Goal: Obtain resource: Obtain resource

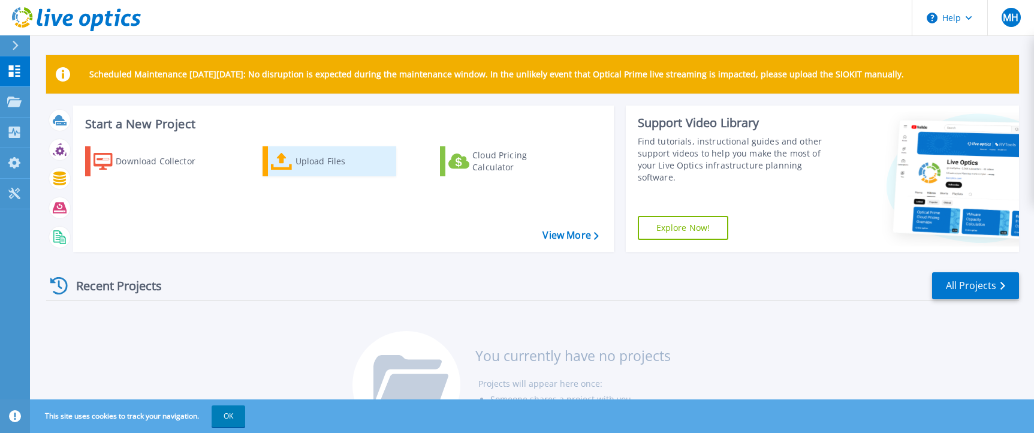
click at [303, 158] on div "Upload Files" at bounding box center [344, 161] width 96 height 24
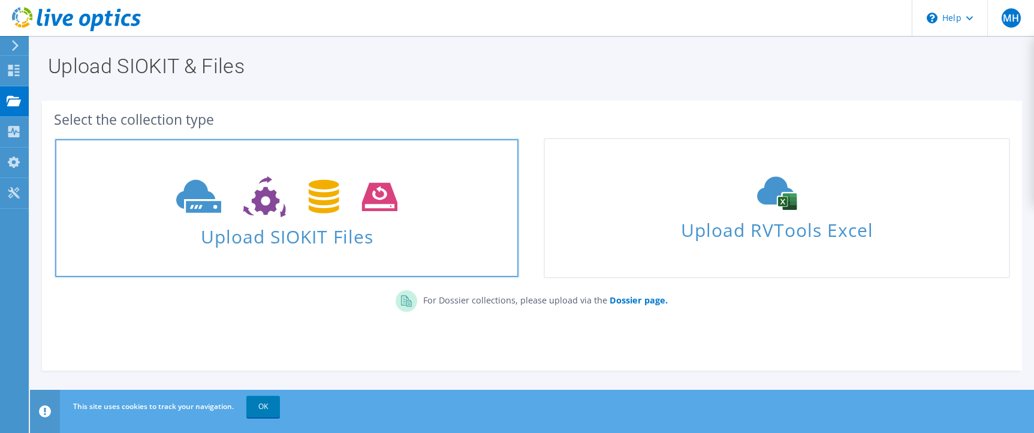
click at [203, 236] on span "Upload SIOKIT Files" at bounding box center [286, 233] width 463 height 26
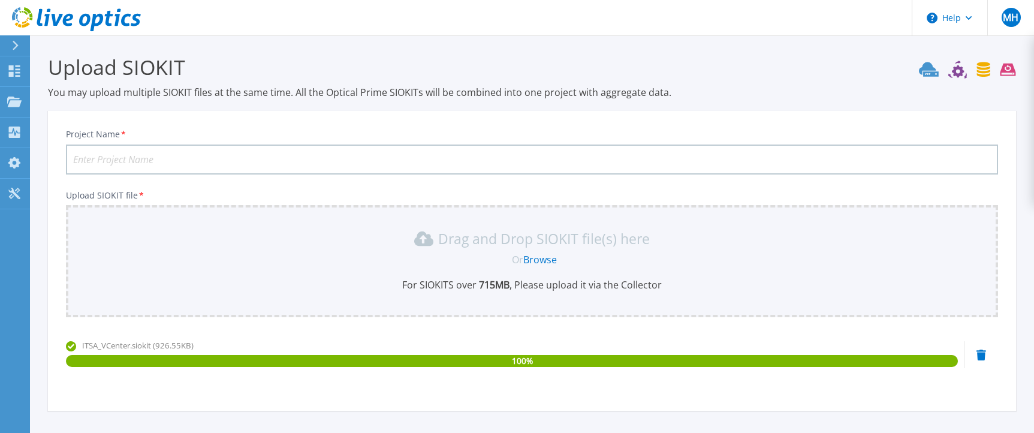
click at [532, 163] on input "Project Name *" at bounding box center [532, 159] width 932 height 30
type input "ITSAVCenter"
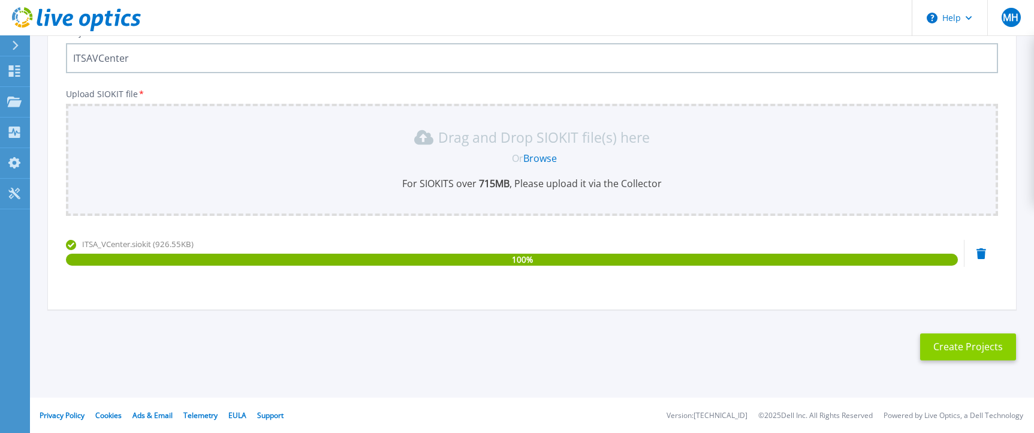
click at [950, 350] on button "Create Projects" at bounding box center [968, 346] width 96 height 27
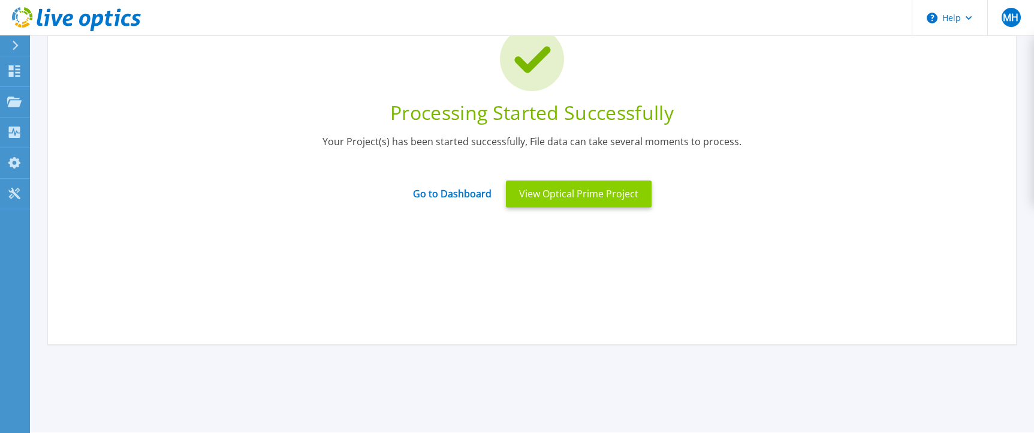
click at [546, 201] on button "View Optical Prime Project" at bounding box center [579, 193] width 146 height 27
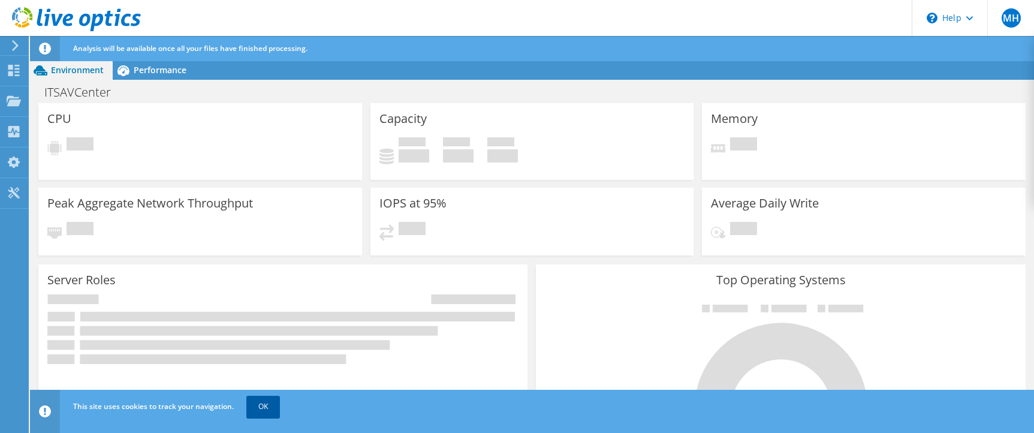
click at [261, 409] on link "OK" at bounding box center [263, 407] width 34 height 22
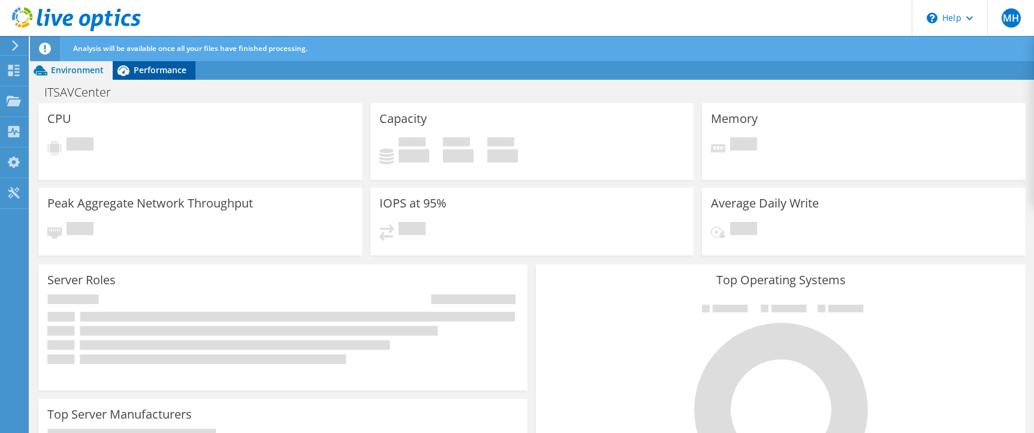
click at [161, 74] on span "Performance" at bounding box center [160, 69] width 53 height 11
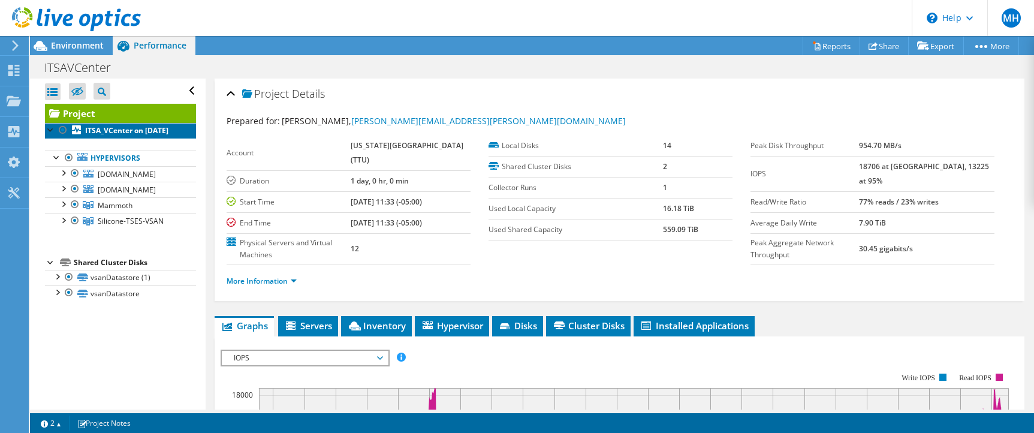
click at [92, 131] on b "ITSA_VCenter on 9/16/2025" at bounding box center [126, 130] width 83 height 10
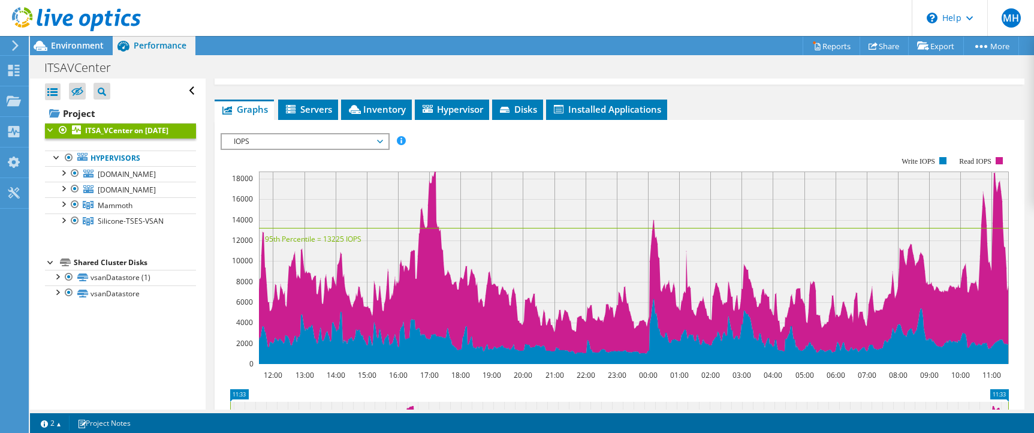
scroll to position [183, 0]
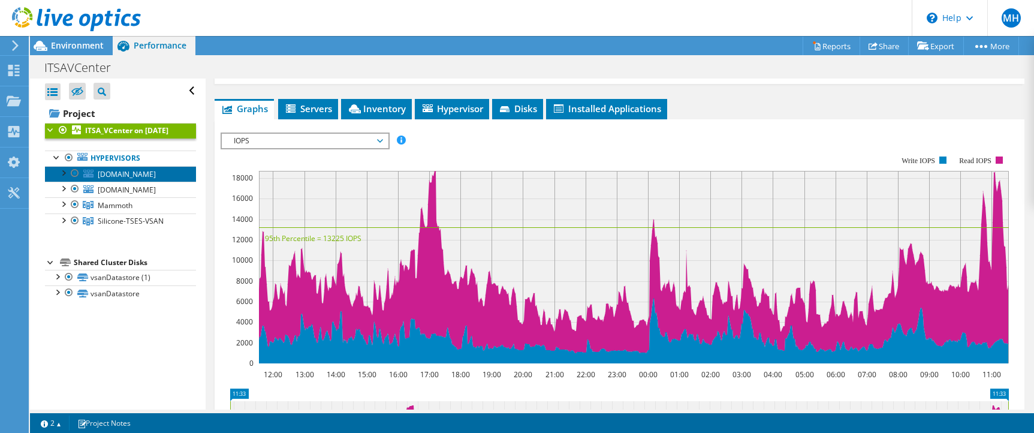
click at [101, 179] on span "tses-ctx-esxi-1.itts.ttu.edu" at bounding box center [127, 174] width 58 height 10
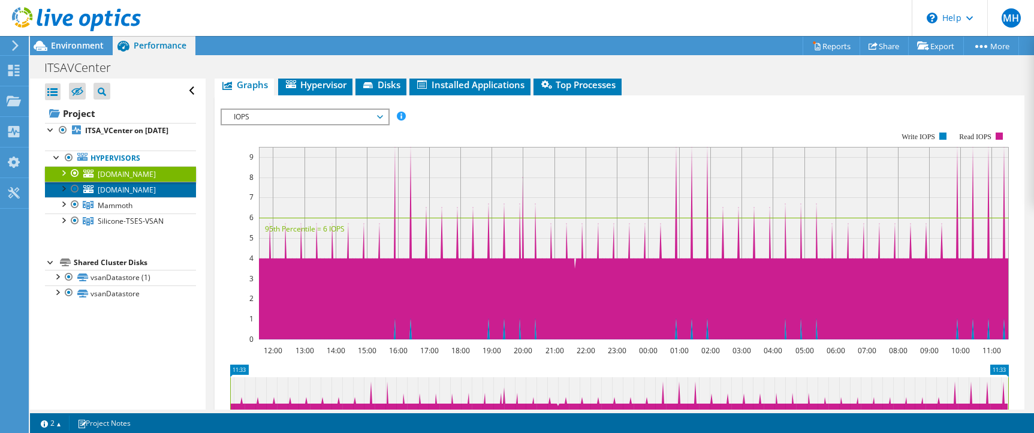
click at [121, 195] on span "[DOMAIN_NAME]" at bounding box center [127, 190] width 58 height 10
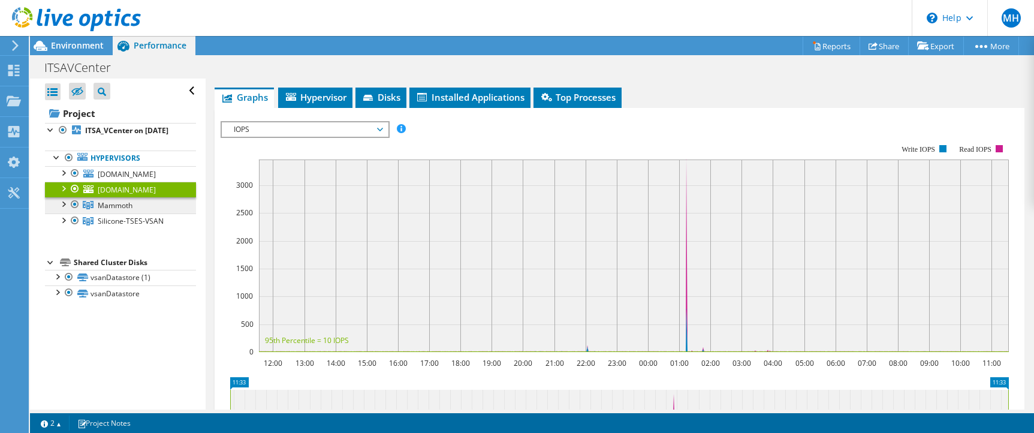
click at [115, 210] on span "Mammoth" at bounding box center [115, 205] width 35 height 10
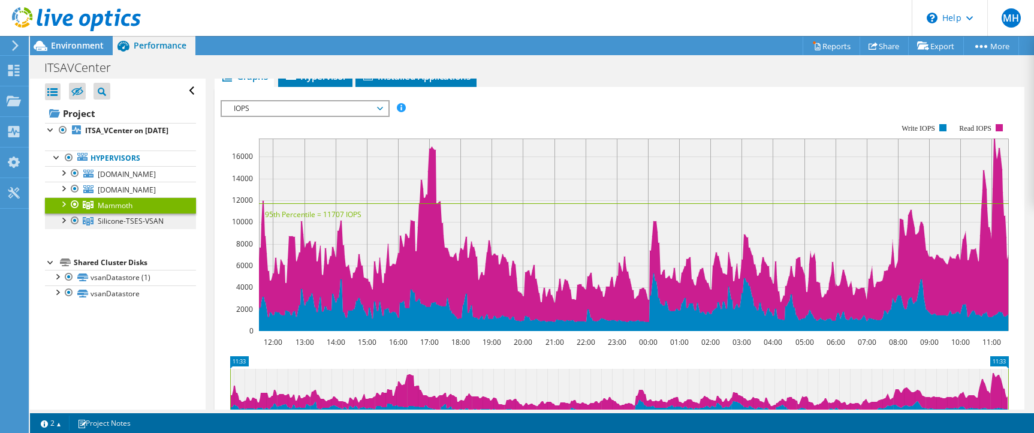
click at [127, 226] on span "Silicone-TSES-VSAN" at bounding box center [131, 221] width 66 height 10
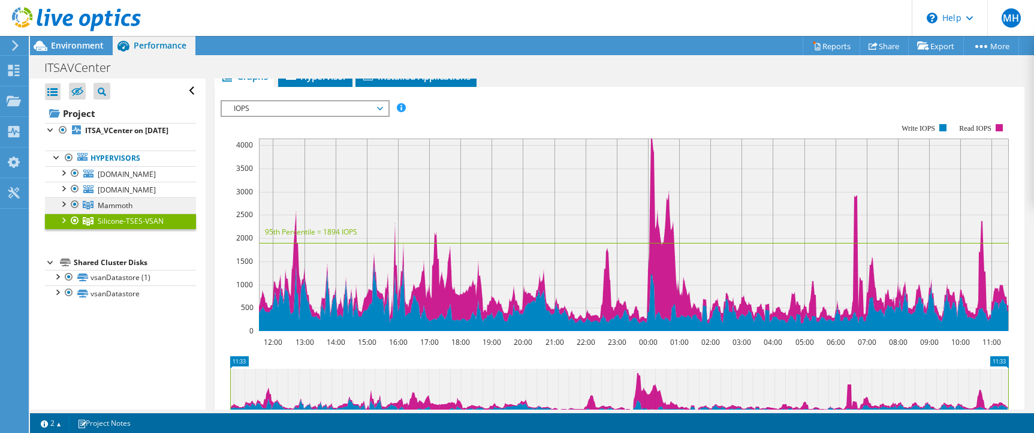
click at [104, 210] on span "Mammoth" at bounding box center [115, 205] width 35 height 10
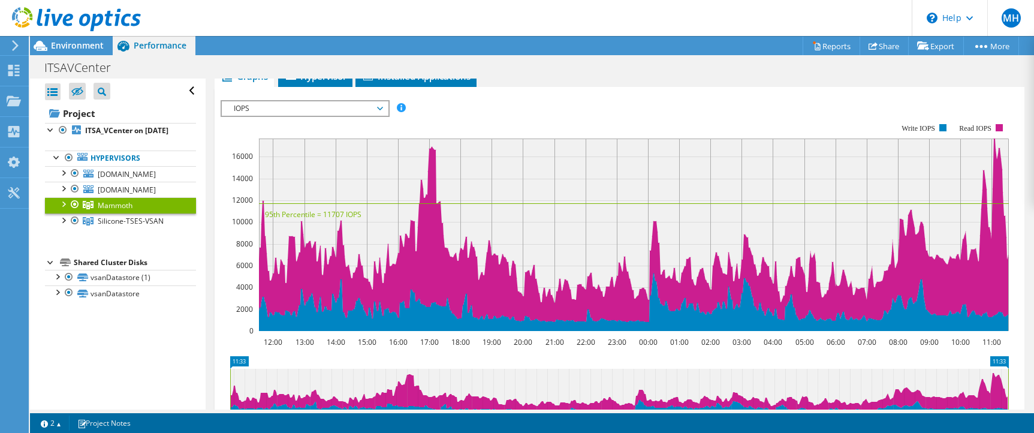
click at [383, 109] on icon at bounding box center [380, 109] width 6 height 4
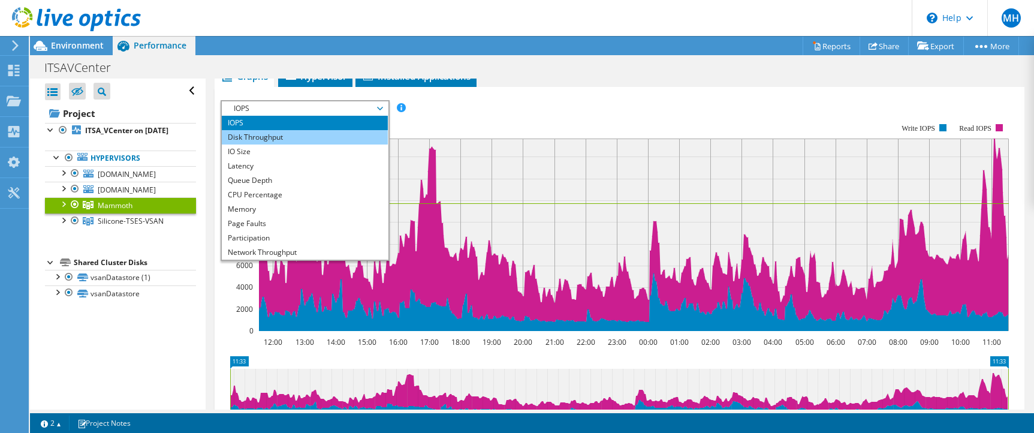
click at [355, 134] on li "Disk Throughput" at bounding box center [305, 137] width 166 height 14
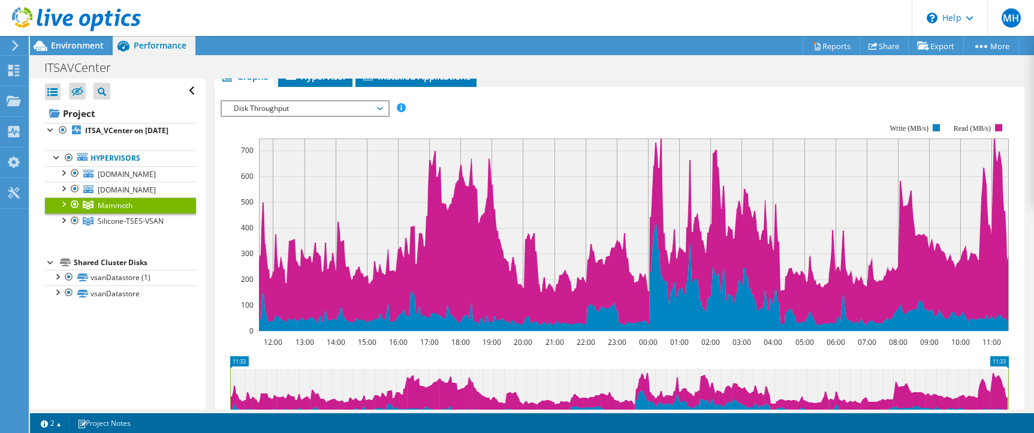
click at [383, 106] on span "Disk Throughput" at bounding box center [305, 108] width 166 height 14
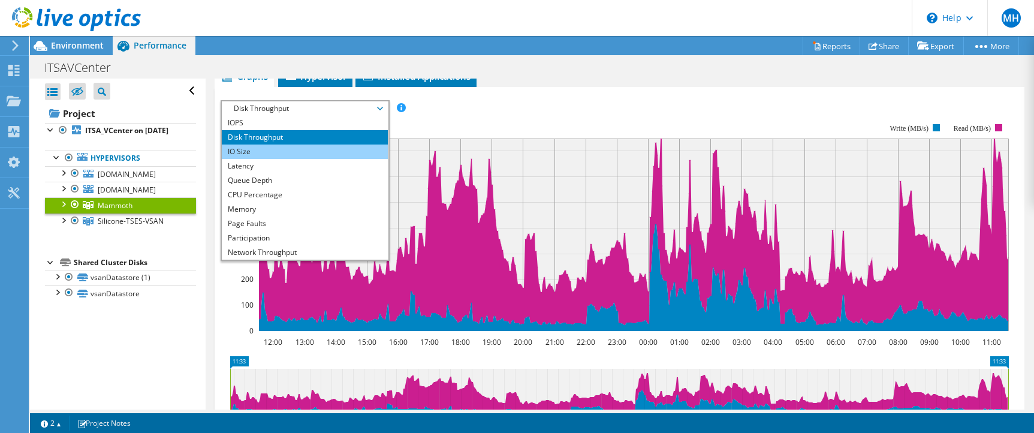
click at [347, 147] on li "IO Size" at bounding box center [305, 151] width 166 height 14
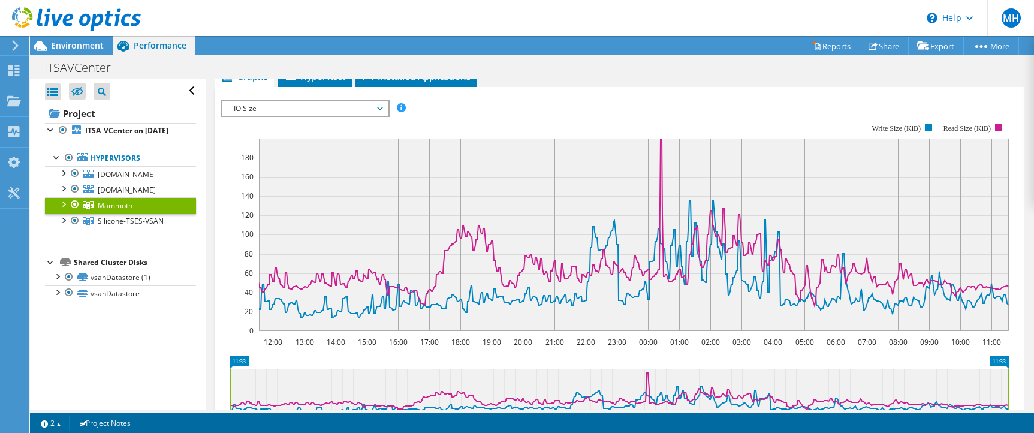
click at [382, 104] on span "IO Size" at bounding box center [305, 108] width 154 height 14
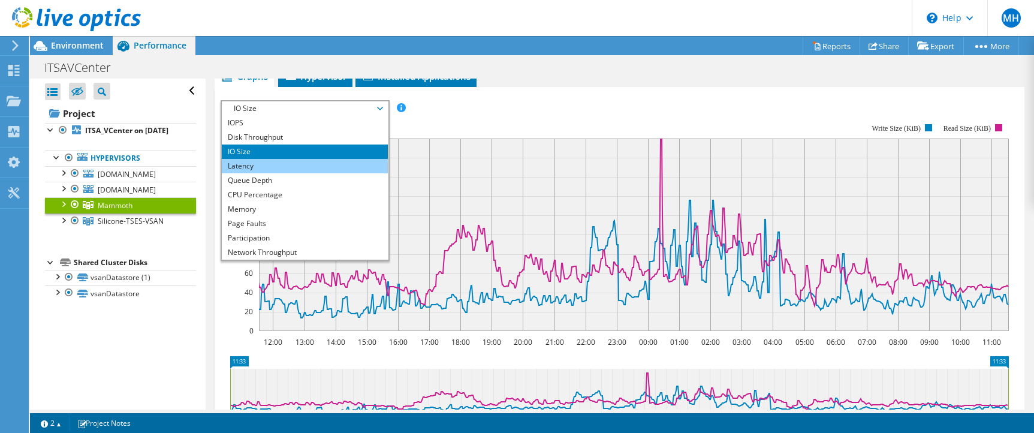
click at [328, 163] on li "Latency" at bounding box center [305, 166] width 166 height 14
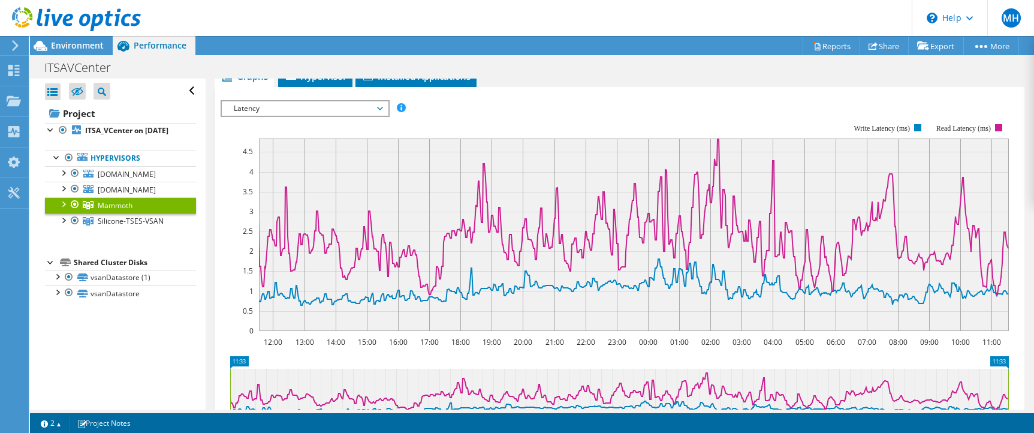
click at [382, 112] on span "Latency" at bounding box center [305, 108] width 166 height 14
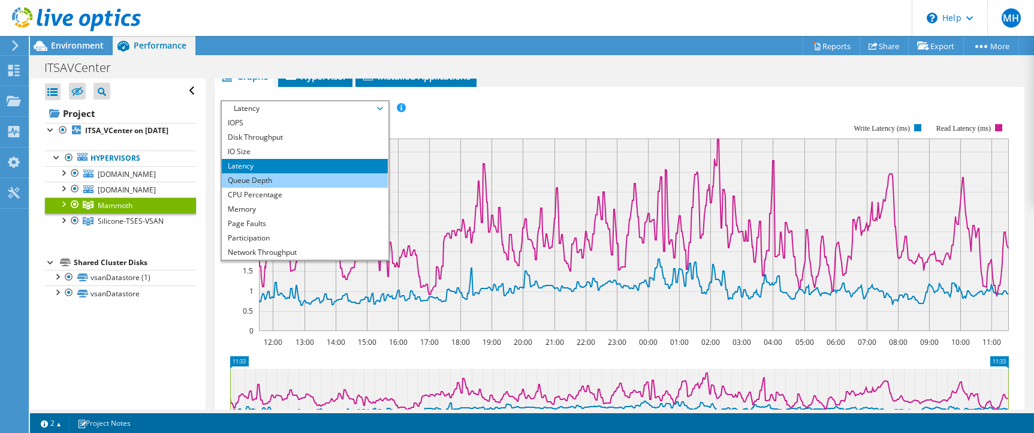
click at [317, 180] on li "Queue Depth" at bounding box center [305, 180] width 166 height 14
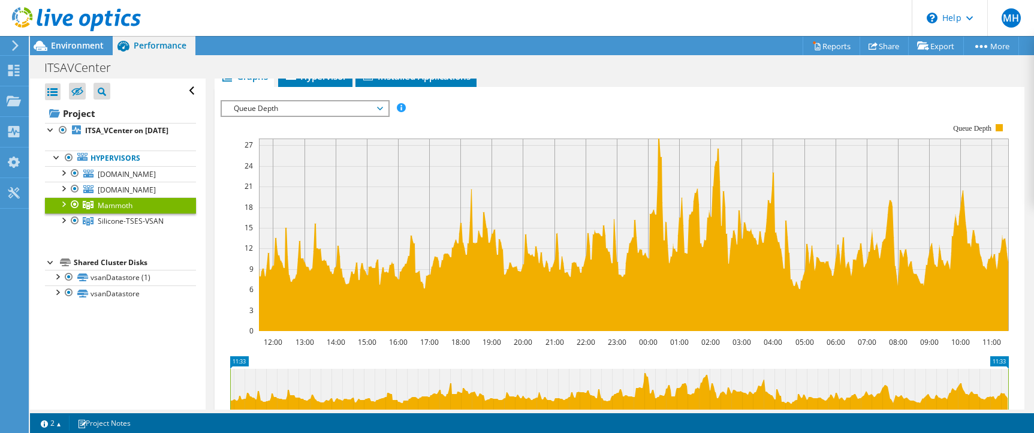
click at [381, 107] on span "Queue Depth" at bounding box center [305, 108] width 154 height 14
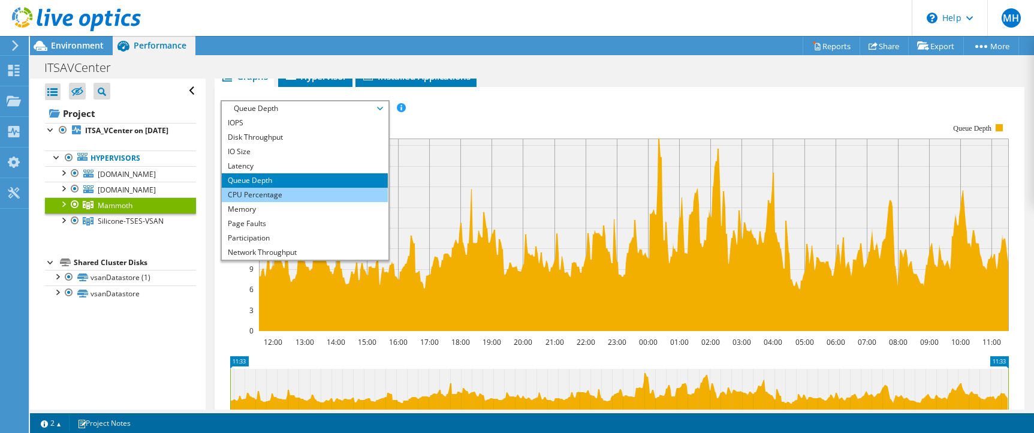
click at [319, 191] on li "CPU Percentage" at bounding box center [305, 195] width 166 height 14
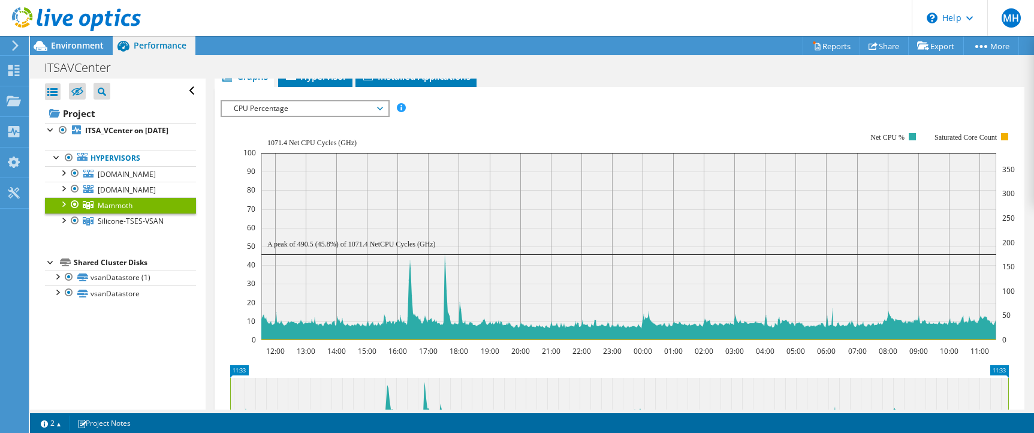
click at [383, 110] on span "CPU Percentage" at bounding box center [305, 108] width 166 height 14
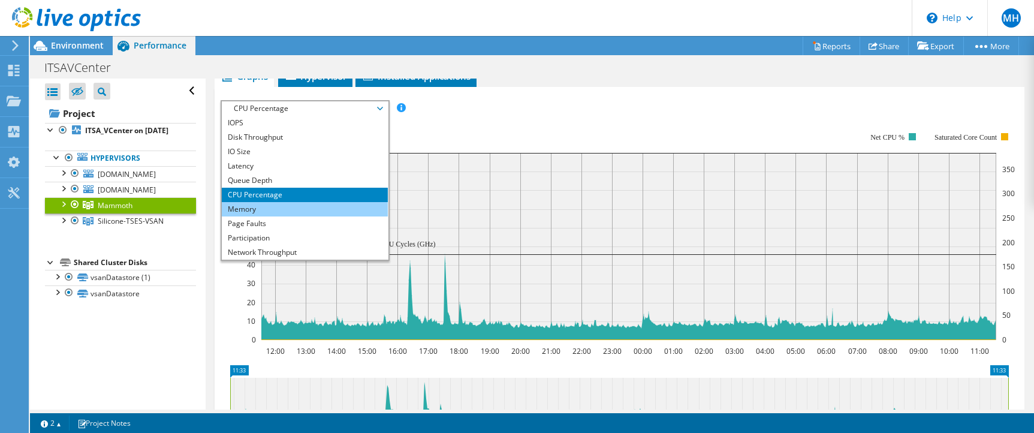
click at [314, 210] on li "Memory" at bounding box center [305, 209] width 166 height 14
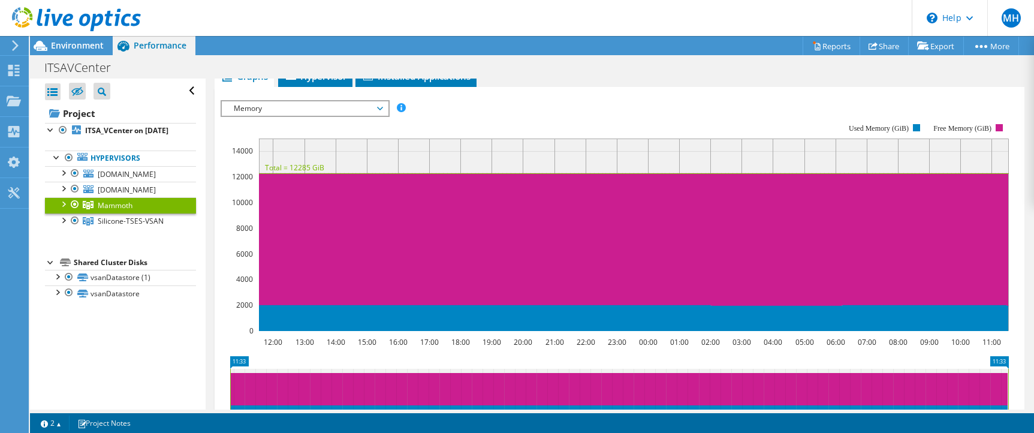
click at [381, 103] on span "Memory" at bounding box center [305, 108] width 154 height 14
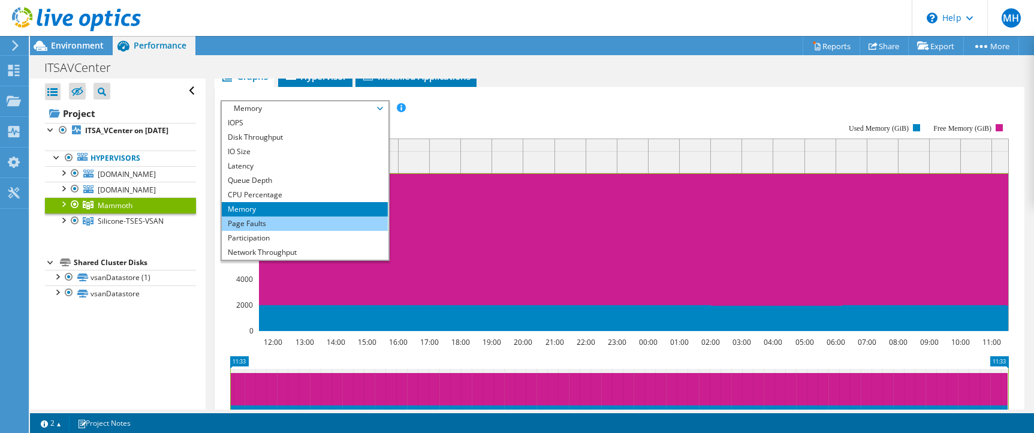
click at [284, 224] on li "Page Faults" at bounding box center [305, 223] width 166 height 14
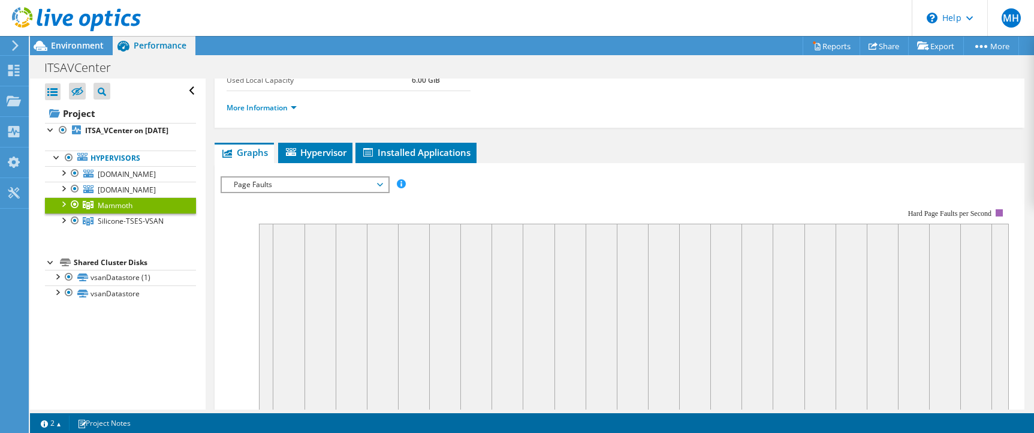
scroll to position [122, 0]
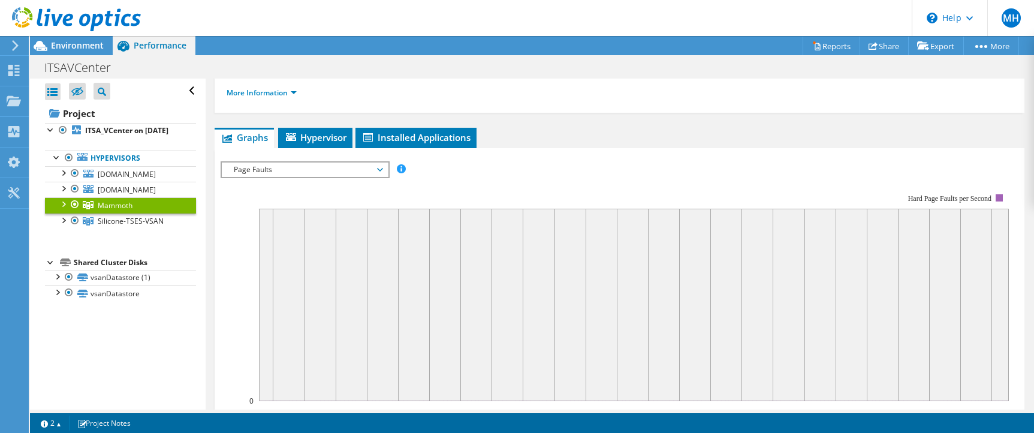
click at [380, 173] on span "Page Faults" at bounding box center [305, 169] width 154 height 14
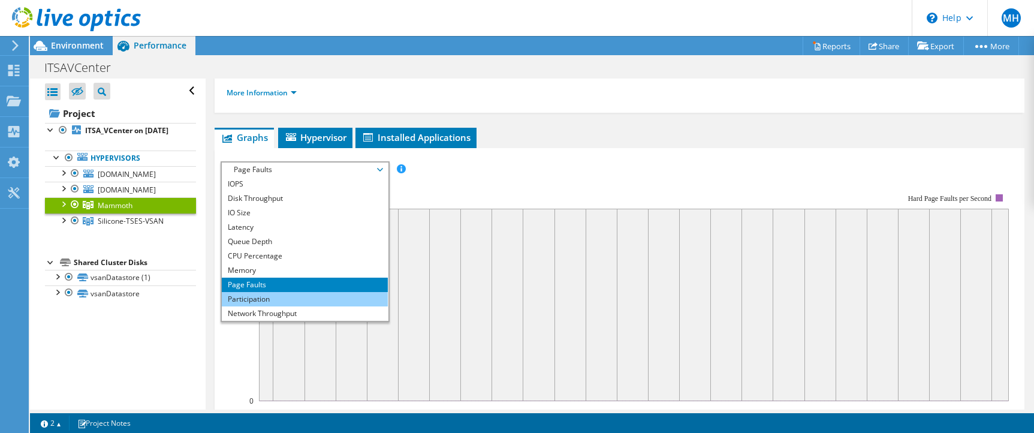
click at [303, 300] on li "Participation" at bounding box center [305, 299] width 166 height 14
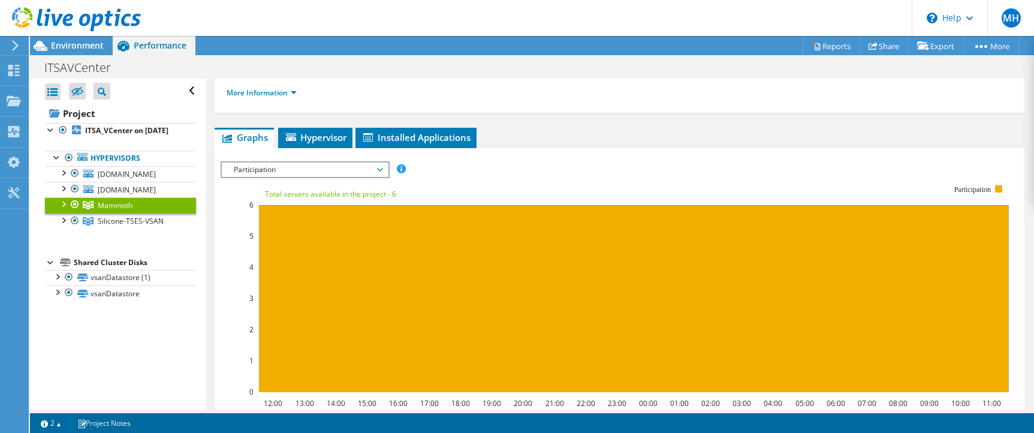
click at [383, 174] on span "Participation" at bounding box center [305, 169] width 166 height 14
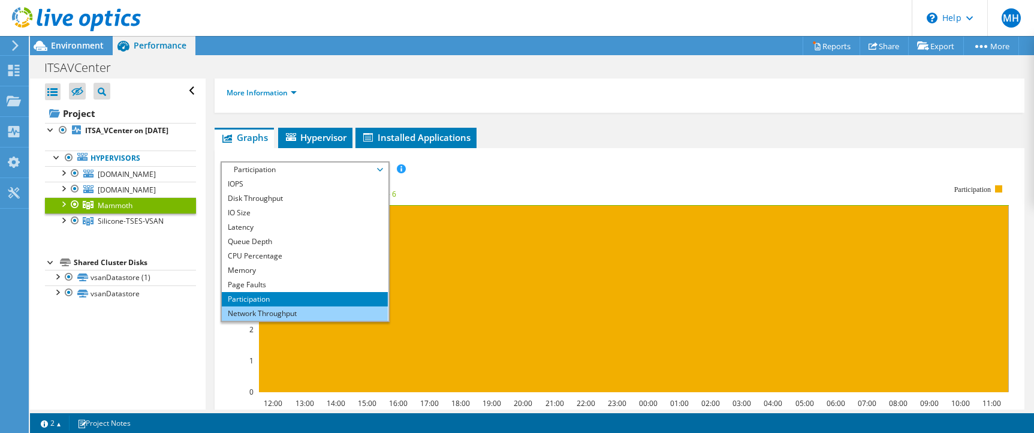
click at [261, 314] on li "Network Throughput" at bounding box center [305, 313] width 166 height 14
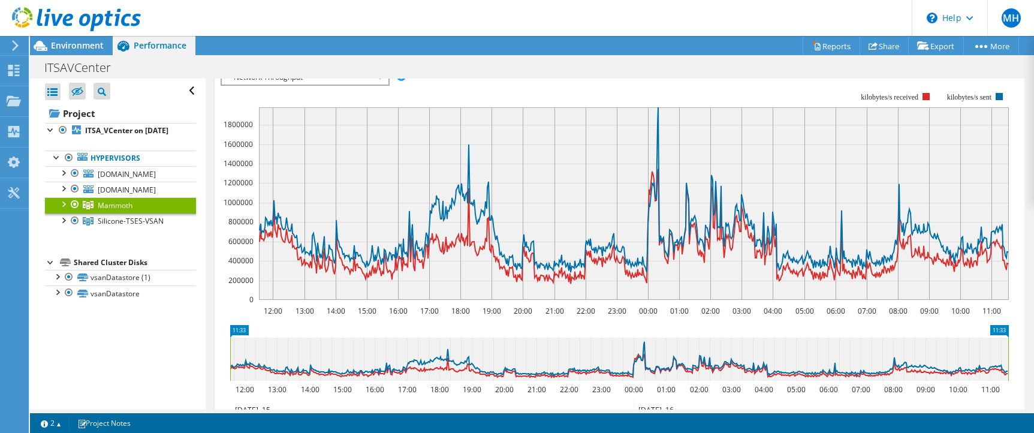
scroll to position [245, 0]
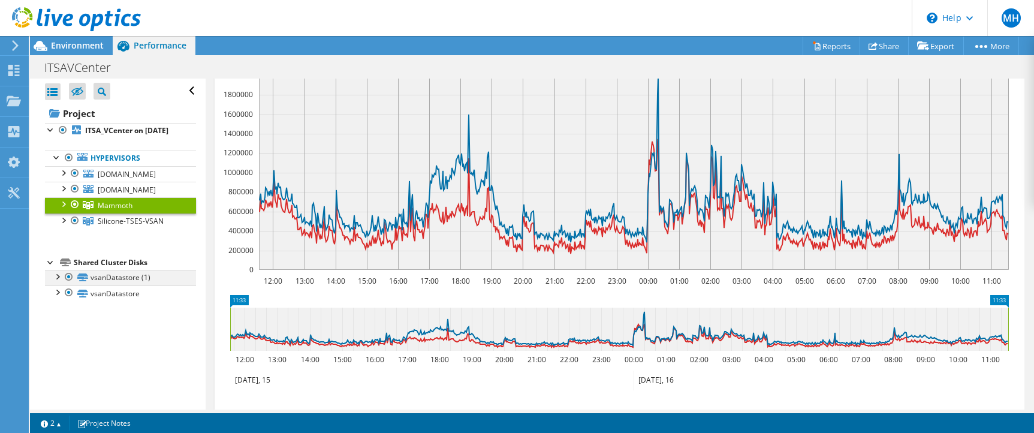
click at [57, 282] on div at bounding box center [57, 276] width 12 height 12
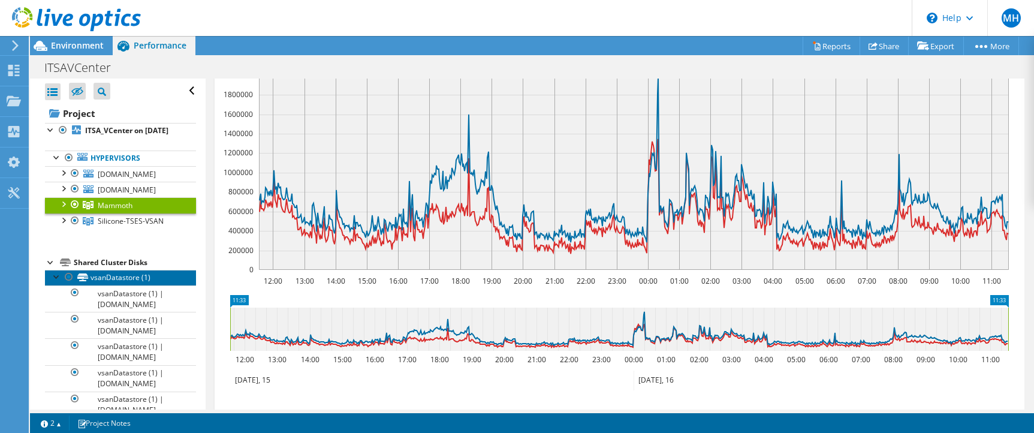
click at [98, 285] on link "vsanDatastore (1)" at bounding box center [120, 278] width 151 height 16
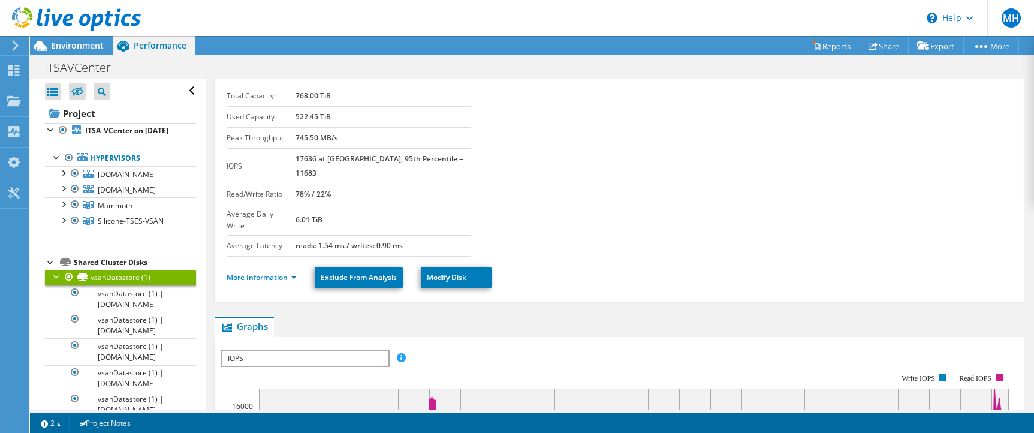
scroll to position [0, 0]
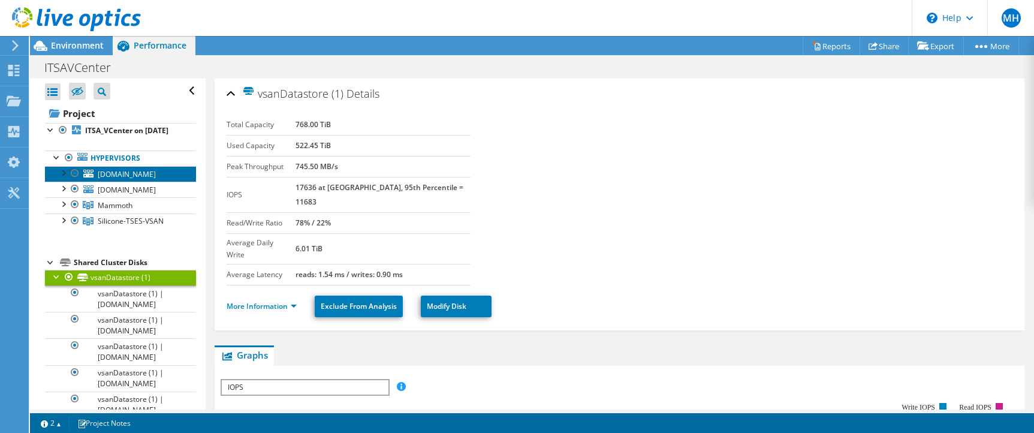
click at [101, 173] on span "[DOMAIN_NAME]" at bounding box center [127, 174] width 58 height 10
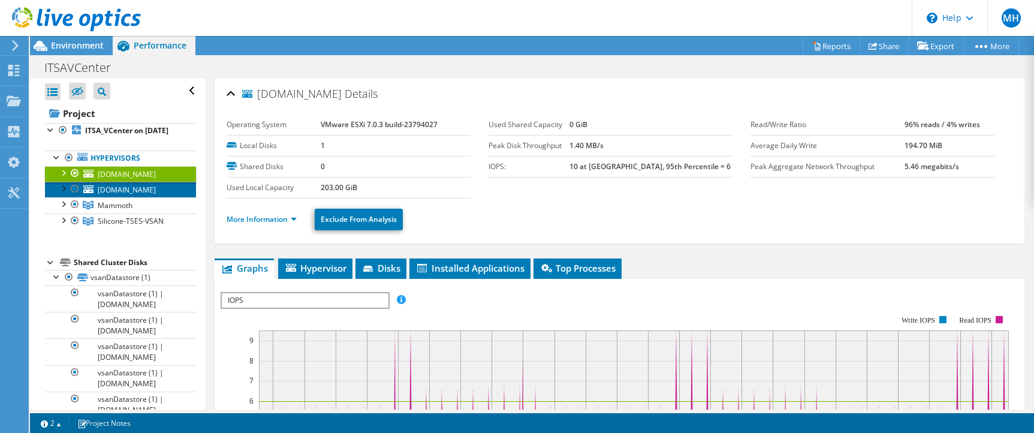
click at [122, 195] on span "[DOMAIN_NAME]" at bounding box center [127, 190] width 58 height 10
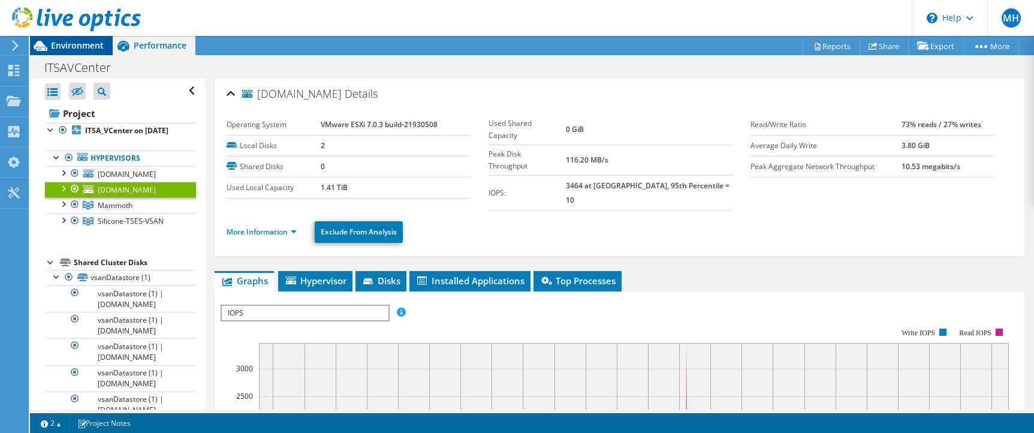
click at [77, 47] on span "Environment" at bounding box center [77, 45] width 53 height 11
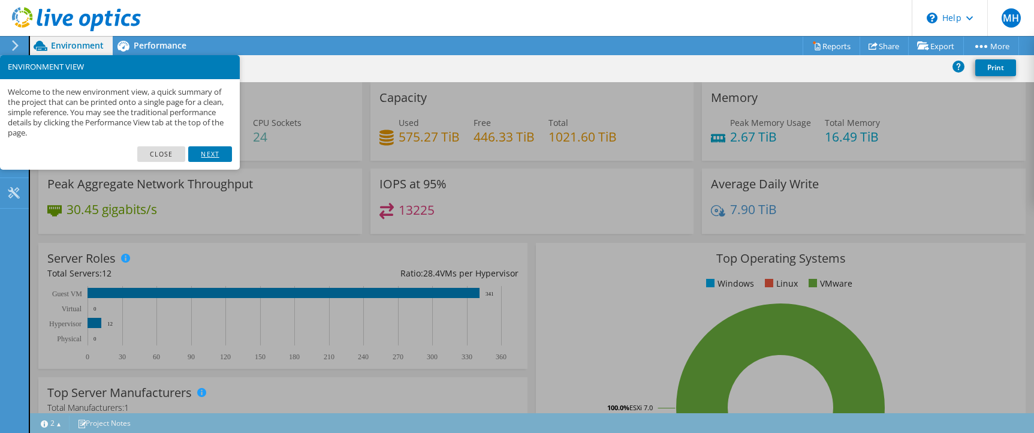
click at [216, 150] on link "Next" at bounding box center [209, 154] width 43 height 16
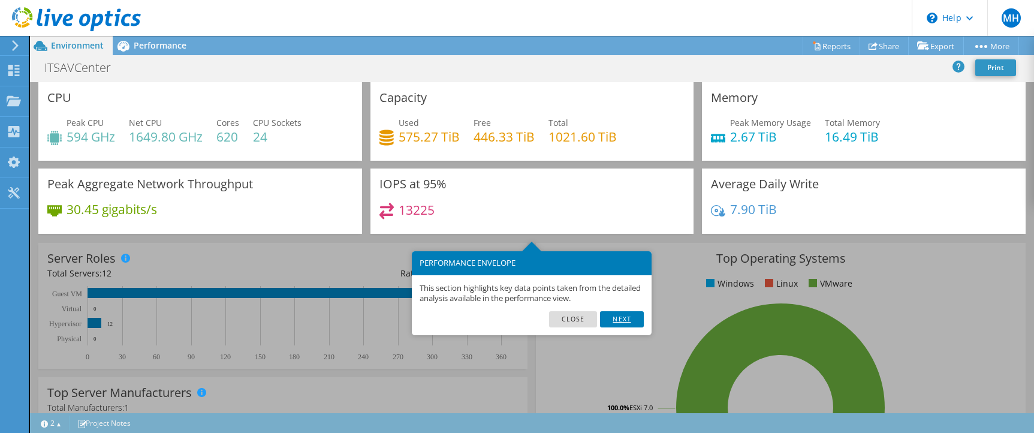
click at [623, 317] on link "Next" at bounding box center [621, 319] width 43 height 16
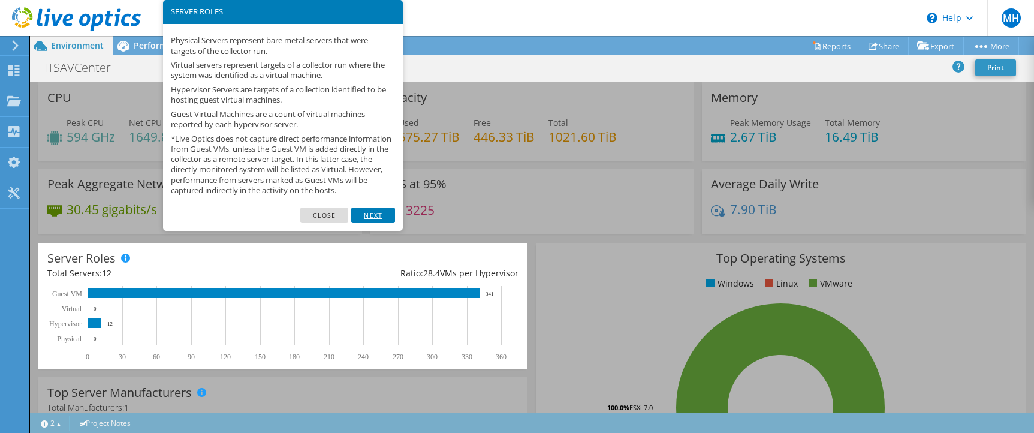
click at [369, 222] on link "Next" at bounding box center [372, 215] width 43 height 16
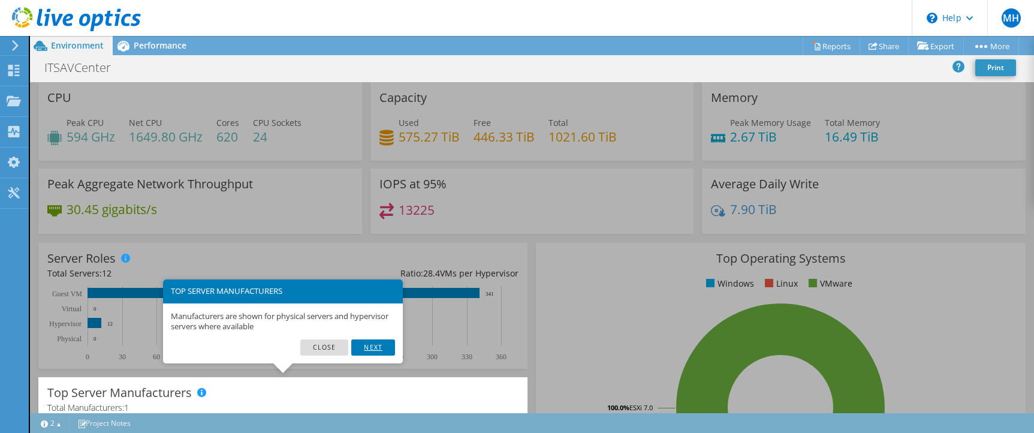
click at [375, 350] on link "Next" at bounding box center [372, 347] width 43 height 16
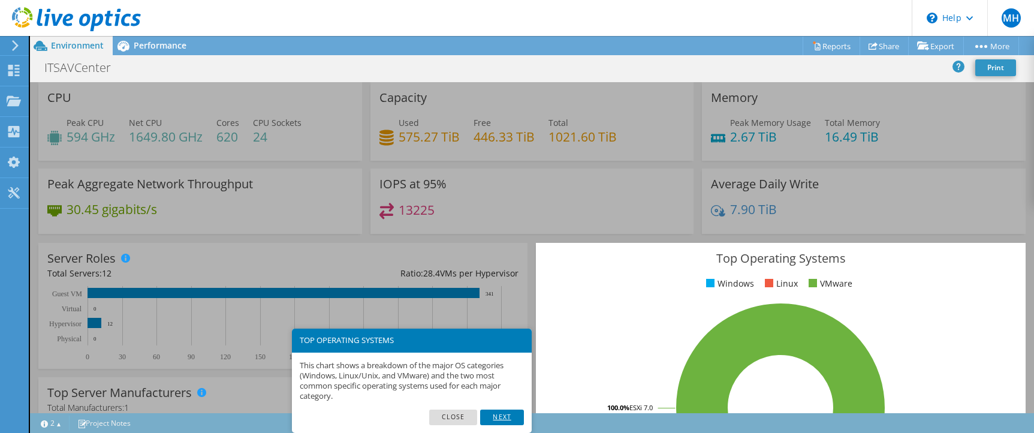
click at [504, 414] on link "Next" at bounding box center [501, 417] width 43 height 16
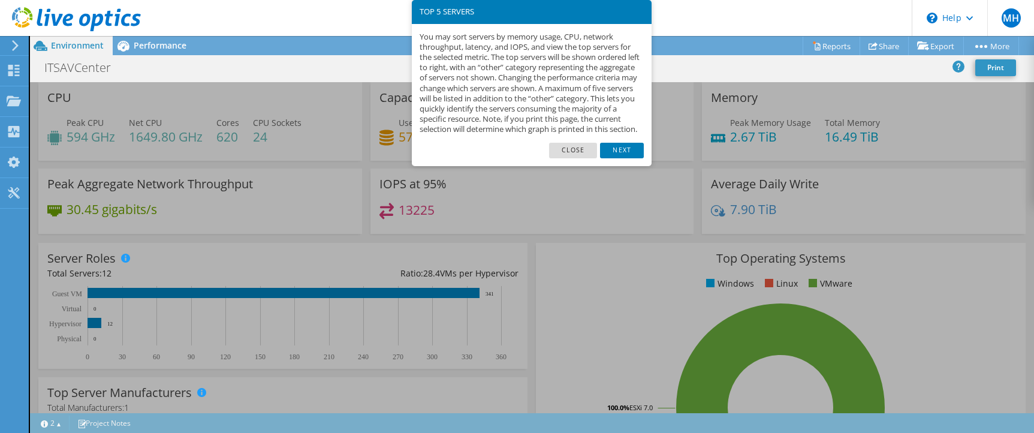
scroll to position [368, 0]
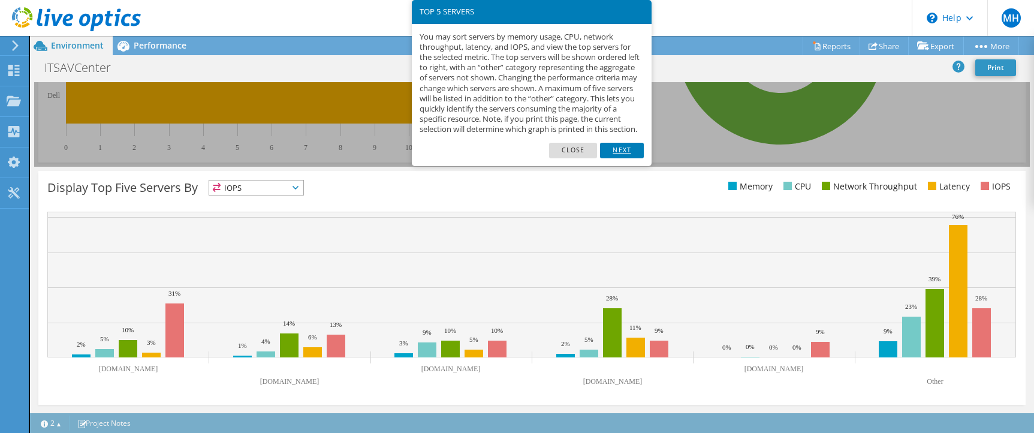
click at [630, 155] on link "Next" at bounding box center [621, 151] width 43 height 16
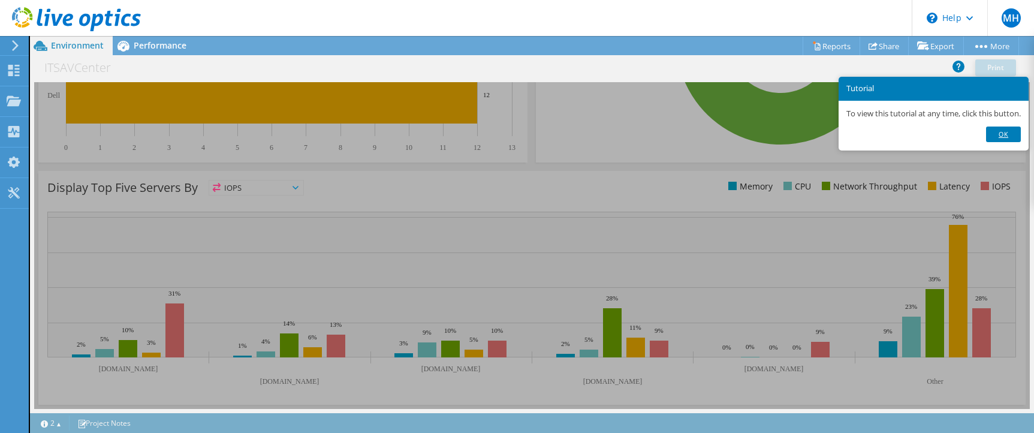
click at [1004, 131] on link "Ok" at bounding box center [1003, 134] width 35 height 16
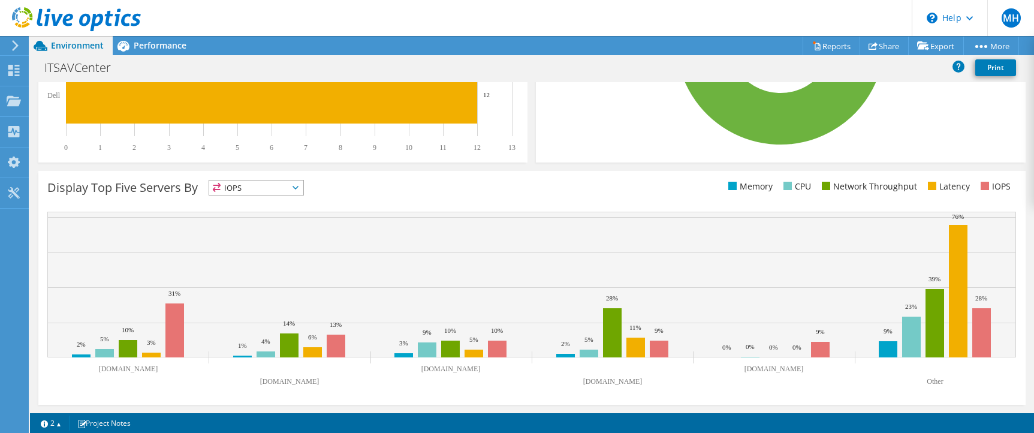
click at [201, 399] on div "Display Top Five Servers By IOPS IOPS" at bounding box center [531, 288] width 987 height 234
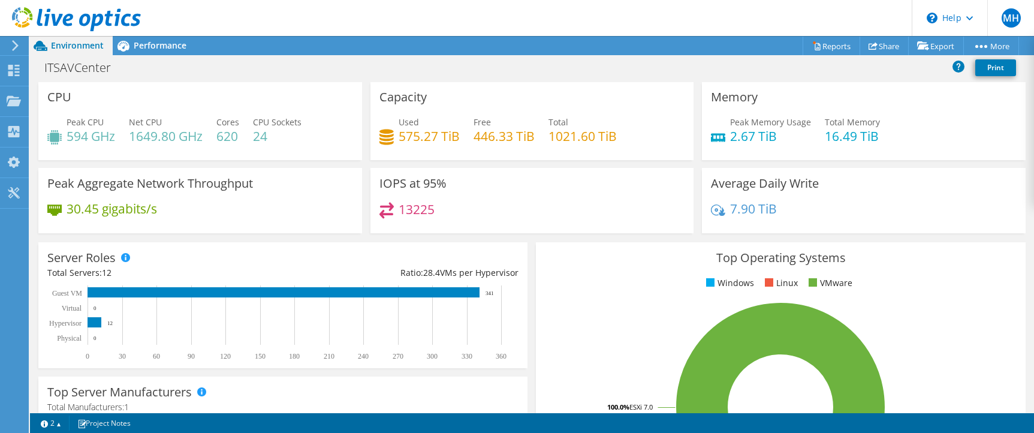
scroll to position [0, 0]
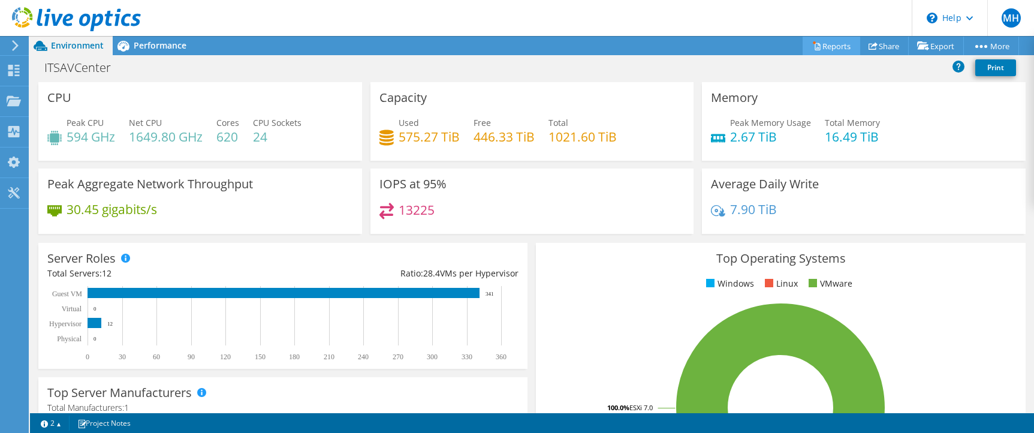
click at [821, 44] on link "Reports" at bounding box center [832, 46] width 58 height 19
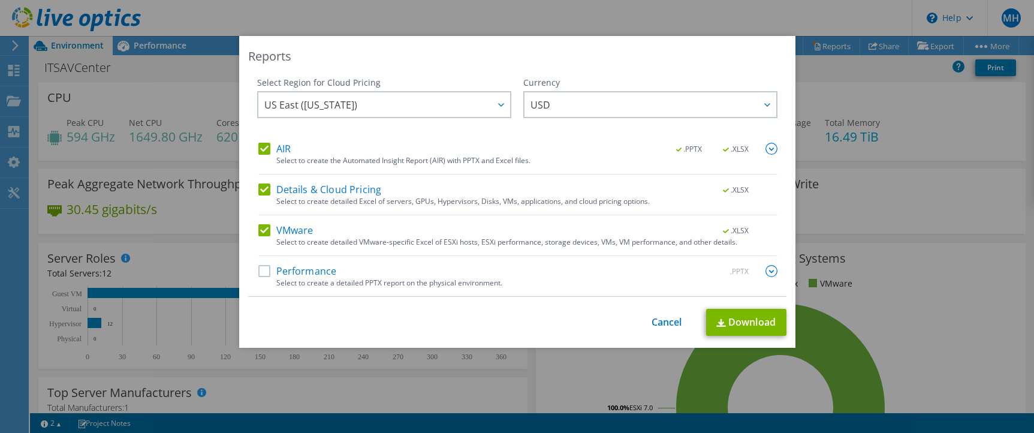
click at [264, 273] on label "Performance" at bounding box center [297, 271] width 79 height 12
click at [0, 0] on input "Performance" at bounding box center [0, 0] width 0 height 0
click at [766, 319] on link "Download" at bounding box center [746, 322] width 80 height 27
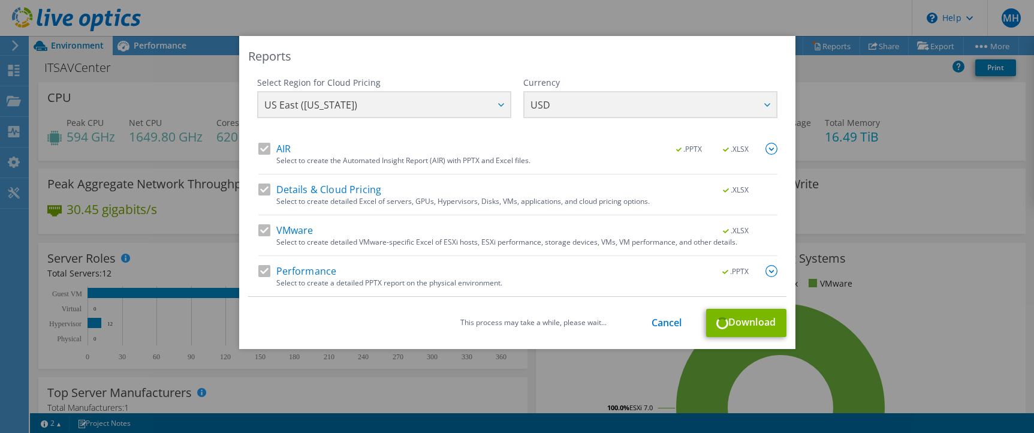
click at [924, 426] on div "Reports Select Region for Cloud Pricing Asia Pacific (Hong Kong) Asia Pacific (…" at bounding box center [517, 216] width 1034 height 433
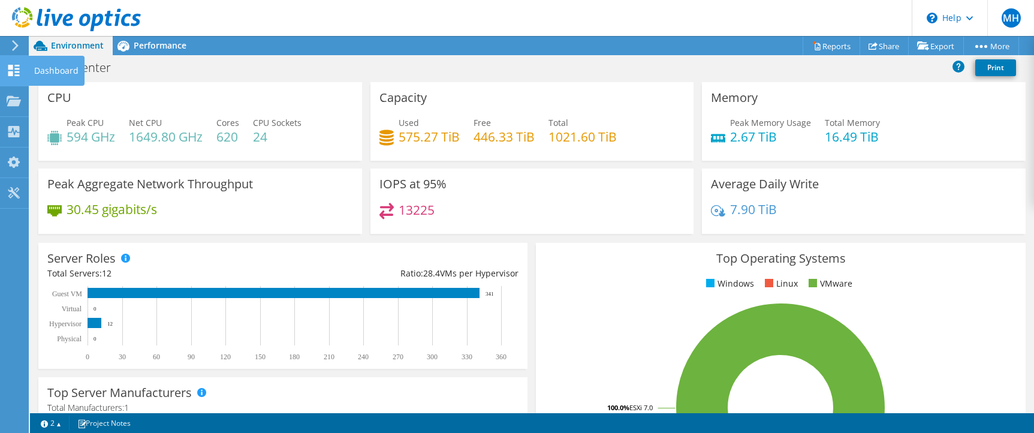
click at [13, 76] on div at bounding box center [14, 71] width 14 height 13
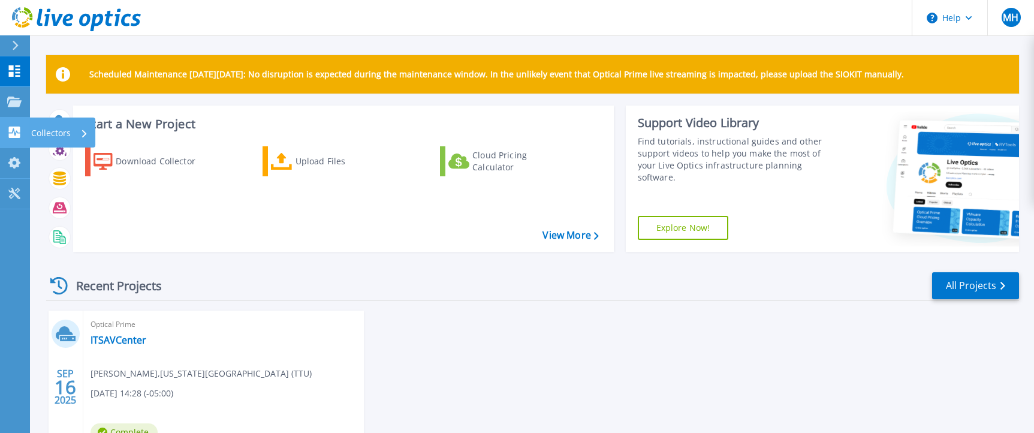
click at [14, 136] on icon at bounding box center [14, 131] width 11 height 11
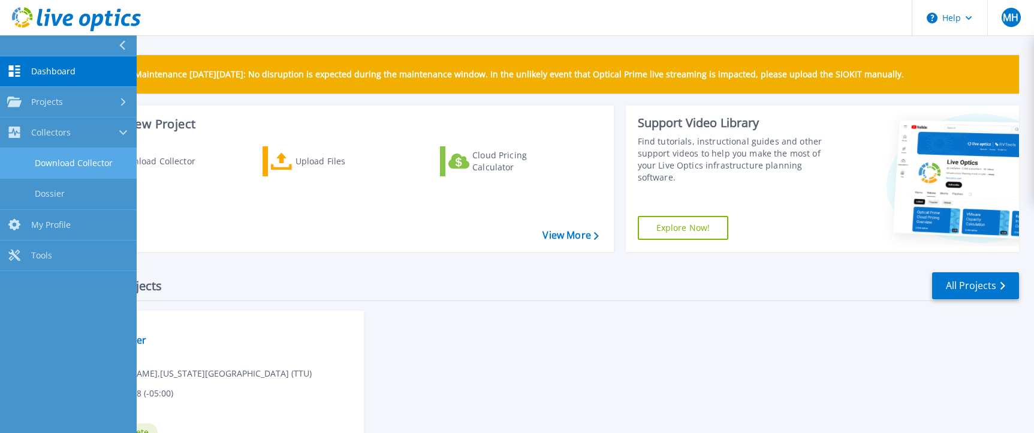
click at [88, 164] on link "Download Collector" at bounding box center [68, 163] width 137 height 31
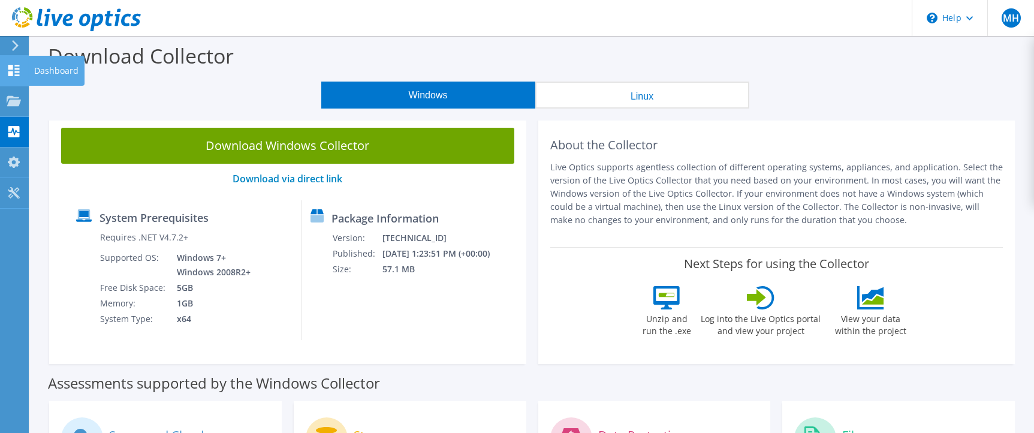
click at [13, 73] on icon at bounding box center [14, 70] width 14 height 11
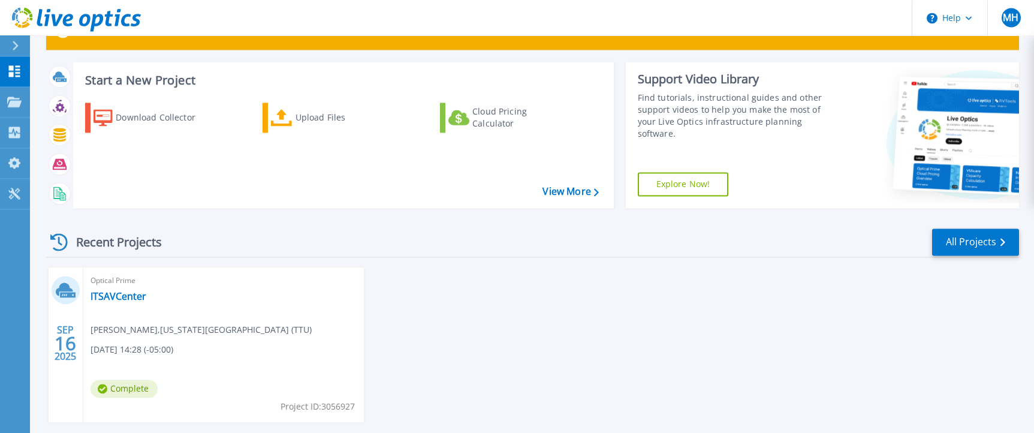
scroll to position [61, 0]
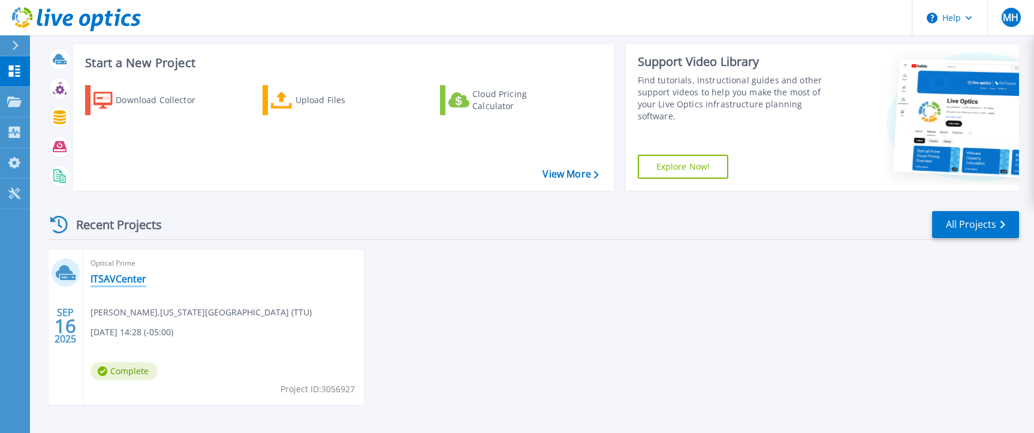
click at [126, 279] on link "ITSAVCenter" at bounding box center [119, 279] width 56 height 12
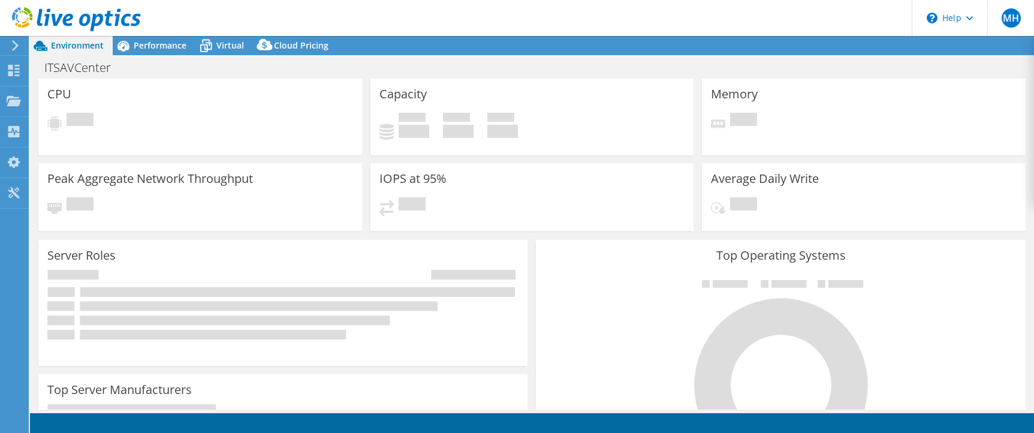
select select "USD"
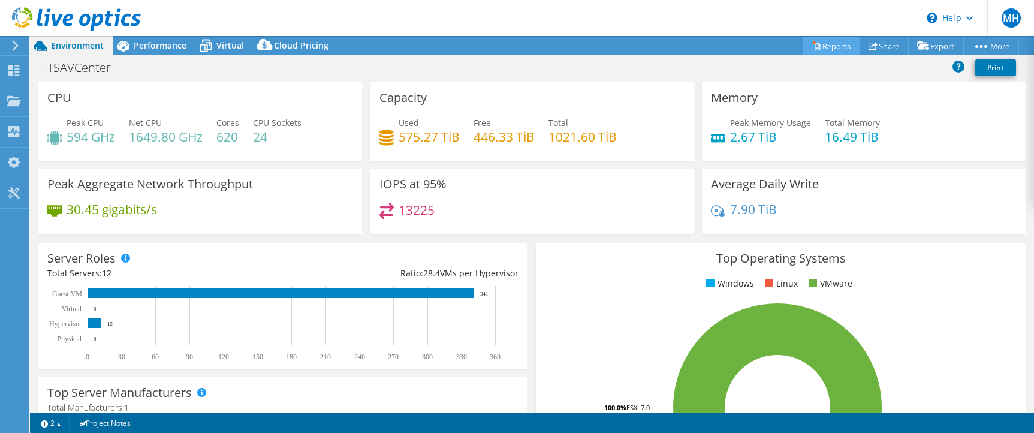
click at [829, 45] on link "Reports" at bounding box center [832, 46] width 58 height 19
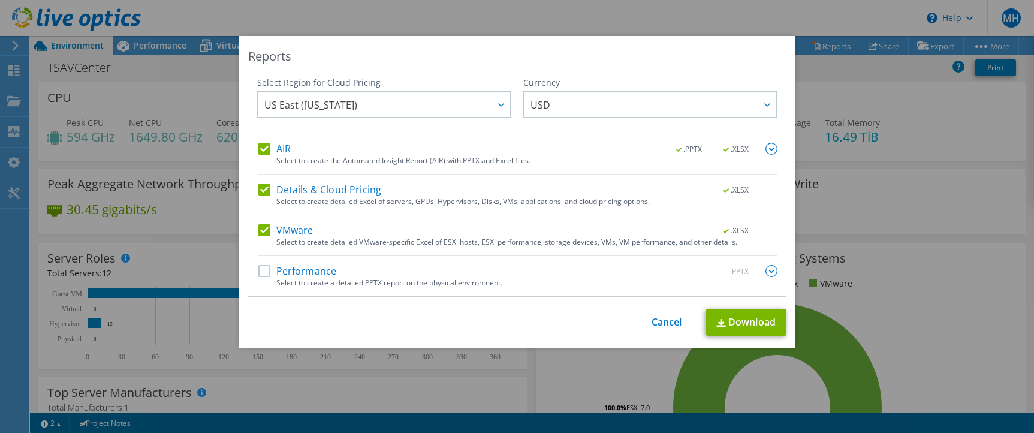
click at [264, 274] on label "Performance" at bounding box center [297, 271] width 79 height 12
click at [0, 0] on input "Performance" at bounding box center [0, 0] width 0 height 0
drag, startPoint x: 538, startPoint y: 44, endPoint x: 770, endPoint y: 50, distance: 232.1
click at [770, 50] on div "Reports Select Region for Cloud Pricing Asia Pacific ([GEOGRAPHIC_DATA]) [GEOGR…" at bounding box center [517, 192] width 556 height 312
click at [751, 323] on link "Download" at bounding box center [746, 322] width 80 height 27
